Goal: Use online tool/utility: Utilize a website feature to perform a specific function

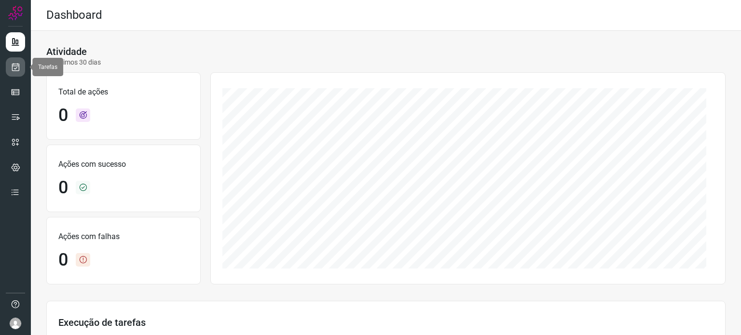
click at [23, 62] on link at bounding box center [15, 66] width 19 height 19
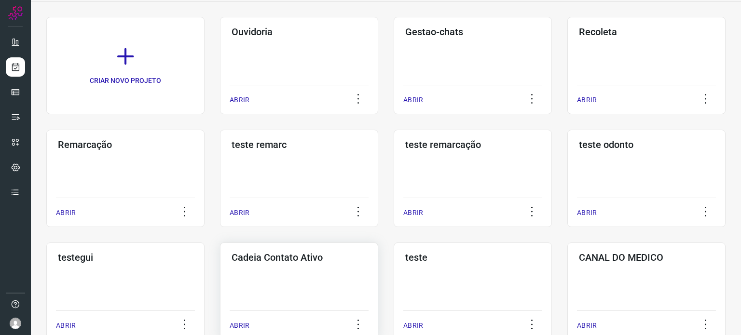
scroll to position [145, 0]
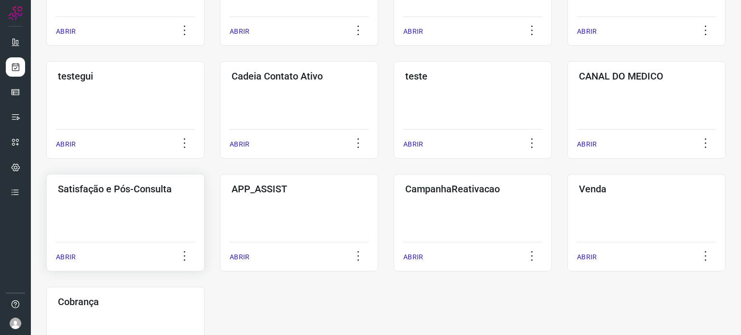
click at [220, 237] on div "Satisfação e Pós-Consulta ABRIR" at bounding box center [299, 222] width 158 height 97
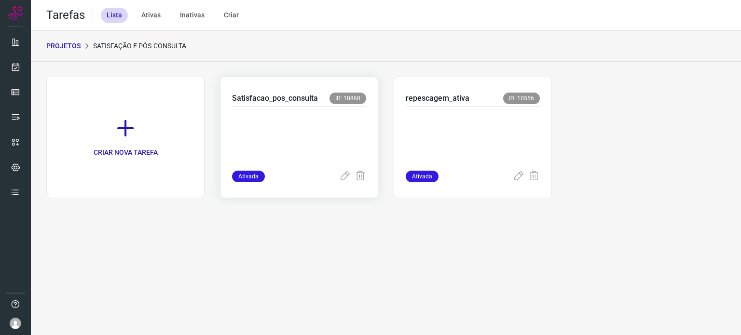
click at [304, 124] on p at bounding box center [299, 136] width 134 height 48
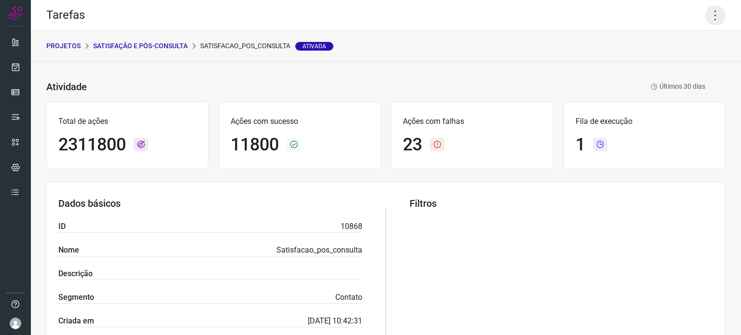
click at [708, 16] on icon at bounding box center [716, 15] width 20 height 20
click at [668, 69] on li "Executar" at bounding box center [674, 62] width 88 height 15
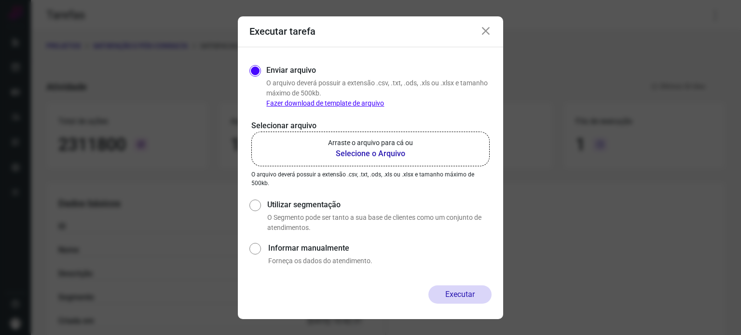
click at [410, 139] on p "Arraste o arquivo para cá ou" at bounding box center [370, 143] width 85 height 10
click at [0, 0] on input "Arraste o arquivo para cá ou Selecione o Arquivo" at bounding box center [0, 0] width 0 height 0
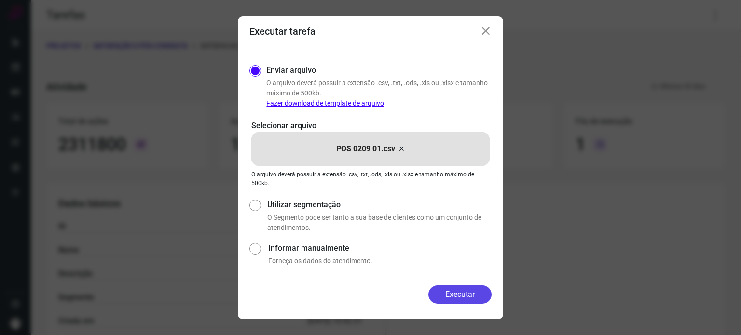
click at [457, 297] on button "Executar" at bounding box center [460, 295] width 63 height 18
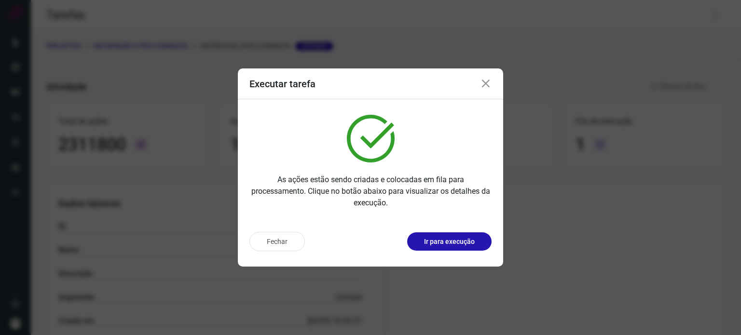
click at [448, 246] on p "Ir para execução" at bounding box center [449, 242] width 51 height 10
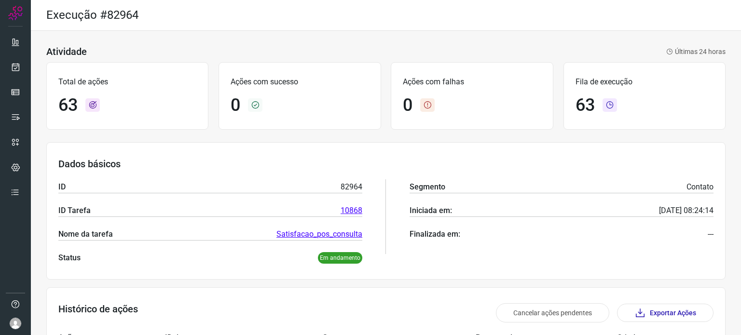
click at [450, 144] on div "Dados básicos ID 82964 ID Tarefa 10868 Nome da tarefa Satisfacao_pos_consulta S…" at bounding box center [385, 211] width 679 height 138
click at [442, 32] on div "Atividade Últimas 24 horas Total de ações 260 Ações com sucesso 0 Ações com fal…" at bounding box center [386, 333] width 710 height 605
click at [335, 59] on div "Total de ações 260 Ações com sucesso 0 Ações com falhas 0 Fila de execução 260" at bounding box center [385, 95] width 679 height 77
